Goal: Find specific page/section: Find specific page/section

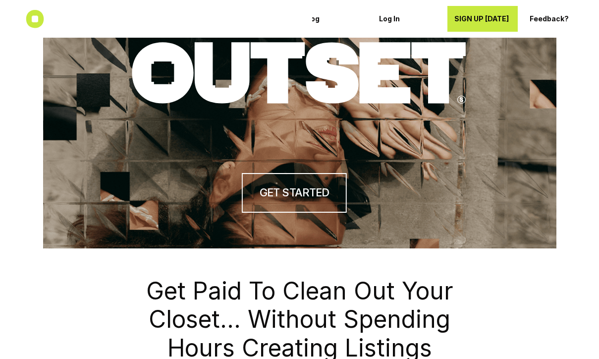
scroll to position [0, 0]
click at [395, 19] on p "Log In" at bounding box center [407, 19] width 57 height 8
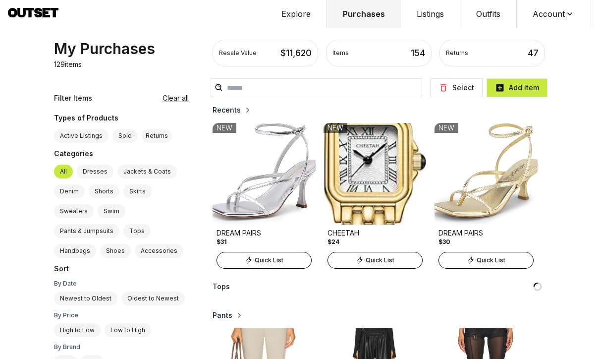
click at [437, 12] on button "Listings" at bounding box center [431, 14] width 60 height 28
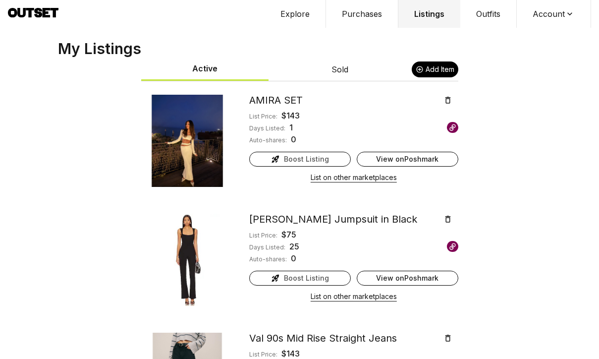
click at [487, 13] on button "Outfits" at bounding box center [489, 14] width 57 height 28
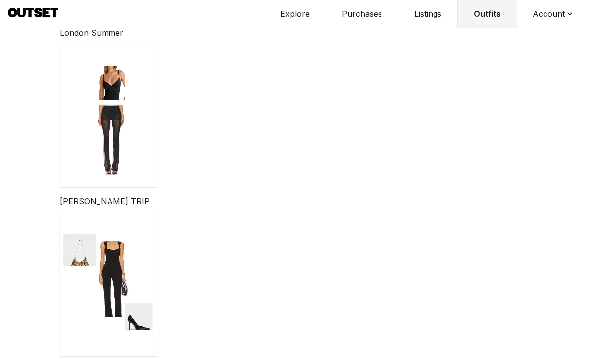
scroll to position [35, 0]
